Goal: Task Accomplishment & Management: Manage account settings

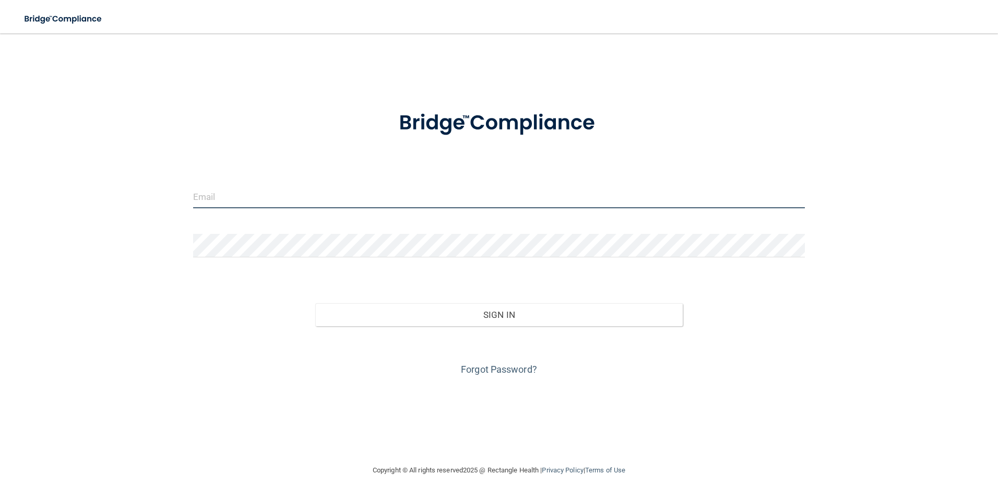
click at [213, 205] on input "email" at bounding box center [499, 196] width 612 height 23
type input "[EMAIL_ADDRESS][DOMAIN_NAME]"
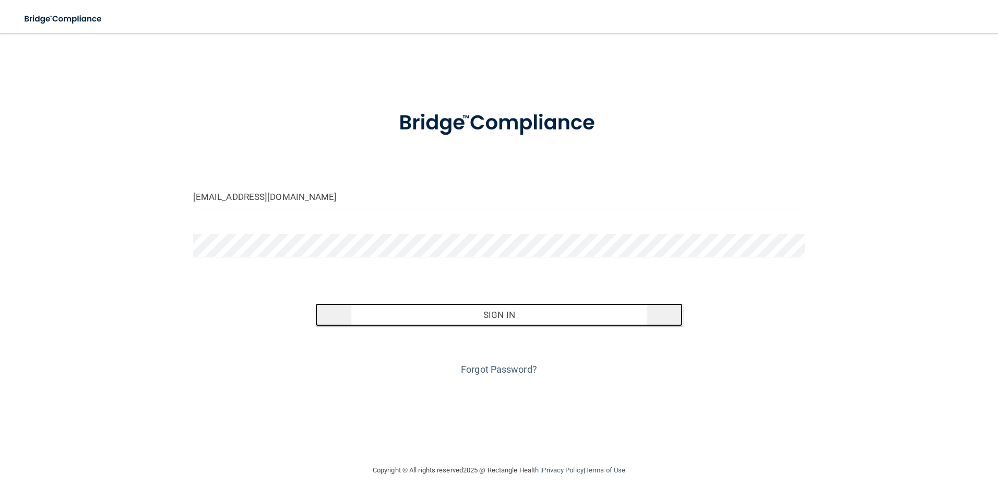
click at [495, 311] on button "Sign In" at bounding box center [498, 314] width 367 height 23
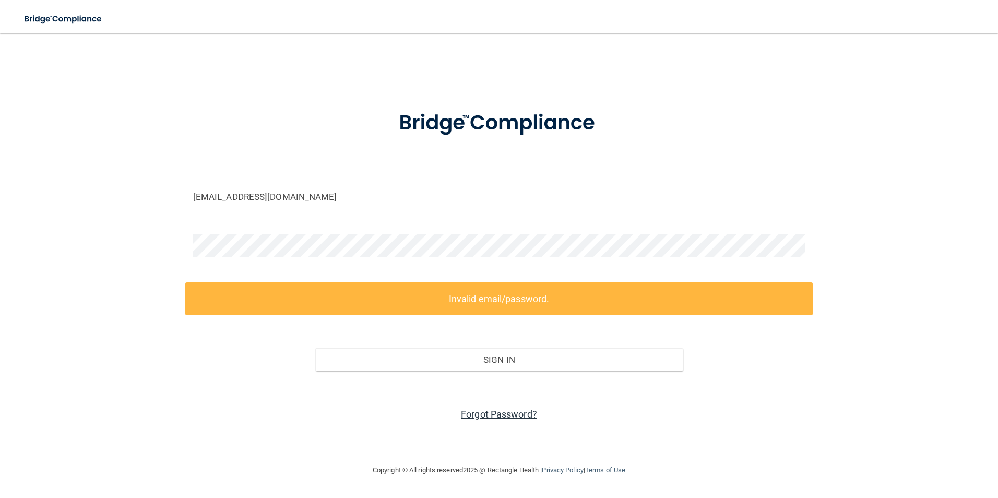
click at [498, 414] on link "Forgot Password?" at bounding box center [499, 414] width 76 height 11
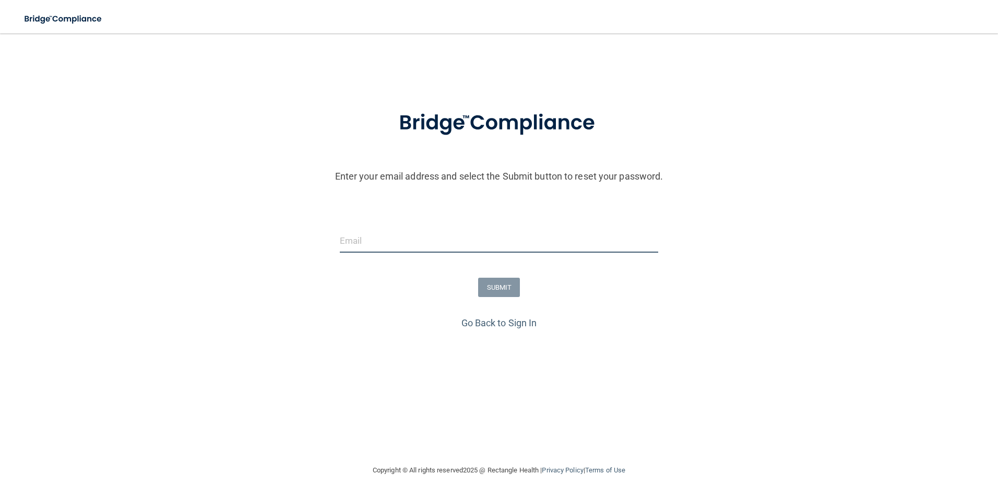
click at [356, 242] on input "email" at bounding box center [499, 240] width 319 height 23
type input "[EMAIL_ADDRESS][DOMAIN_NAME]"
click at [507, 288] on button "SUBMIT" at bounding box center [499, 287] width 42 height 19
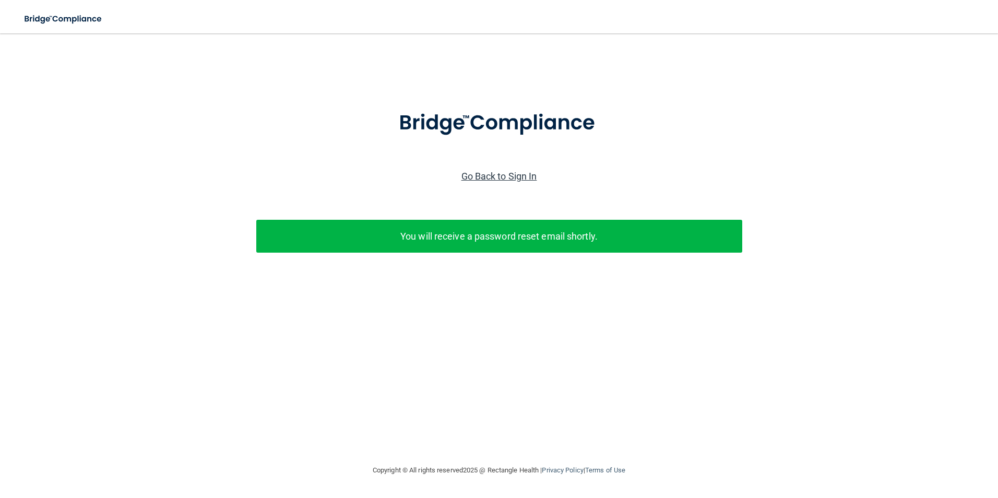
click at [475, 176] on link "Go Back to Sign In" at bounding box center [499, 176] width 76 height 11
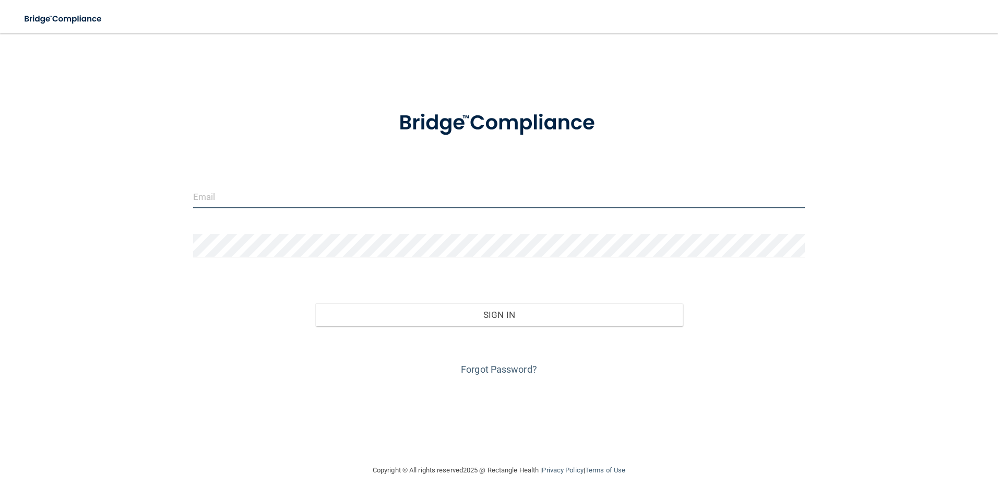
click at [207, 198] on input "email" at bounding box center [499, 196] width 612 height 23
type input "[EMAIL_ADDRESS][DOMAIN_NAME]"
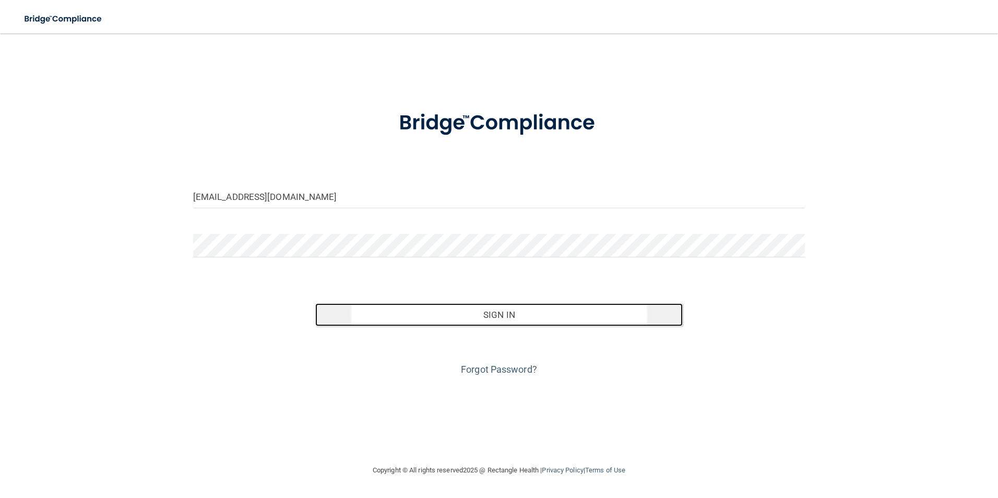
click at [492, 313] on button "Sign In" at bounding box center [498, 314] width 367 height 23
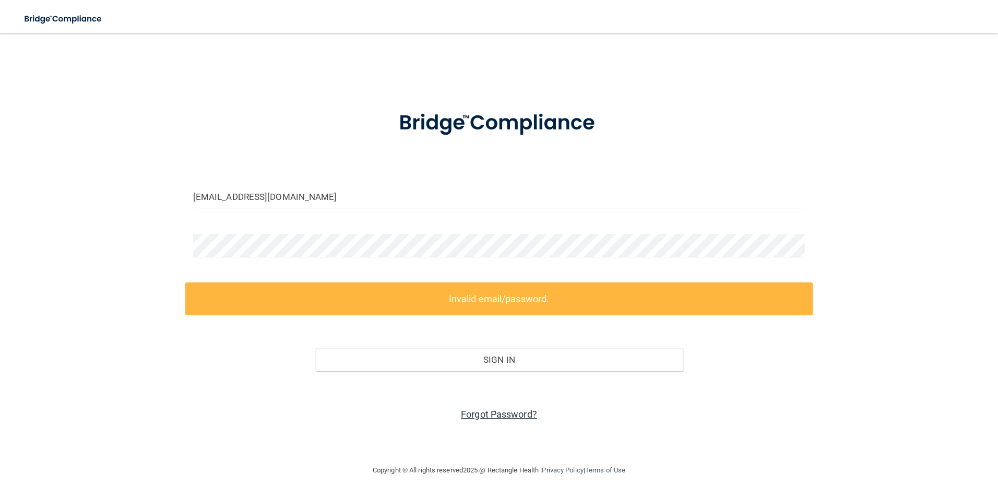
click at [504, 413] on link "Forgot Password?" at bounding box center [499, 414] width 76 height 11
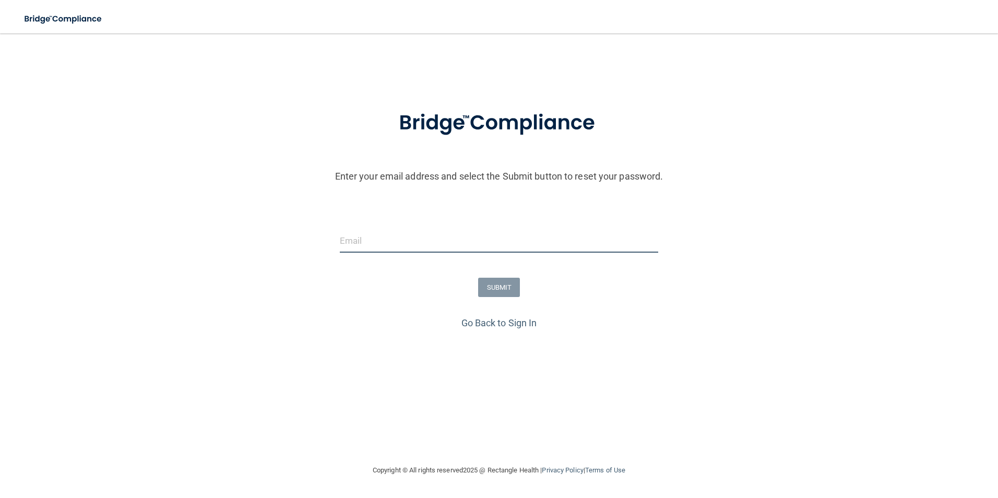
click at [372, 245] on input "email" at bounding box center [499, 240] width 319 height 23
type input "[EMAIL_ADDRESS][DOMAIN_NAME]"
click at [508, 291] on button "SUBMIT" at bounding box center [499, 287] width 42 height 19
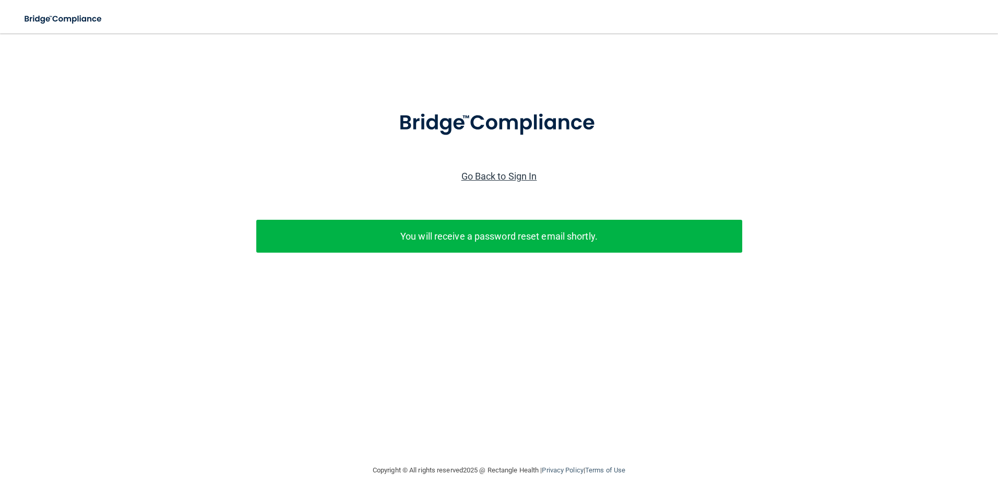
click at [518, 176] on link "Go Back to Sign In" at bounding box center [499, 176] width 76 height 11
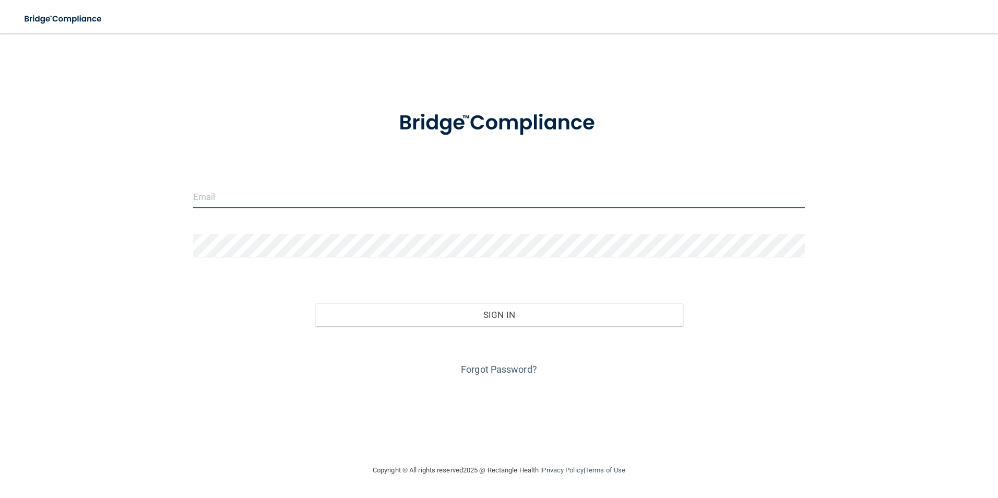
click at [246, 200] on input "email" at bounding box center [499, 196] width 612 height 23
type input "[EMAIL_ADDRESS][DOMAIN_NAME]"
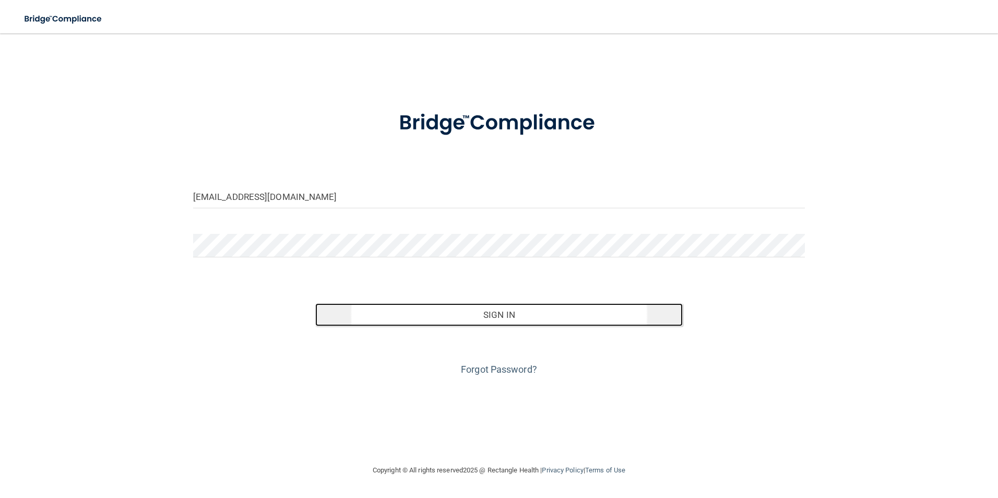
click at [500, 318] on button "Sign In" at bounding box center [498, 314] width 367 height 23
click at [498, 319] on button "Sign In" at bounding box center [498, 314] width 367 height 23
